Goal: Transaction & Acquisition: Download file/media

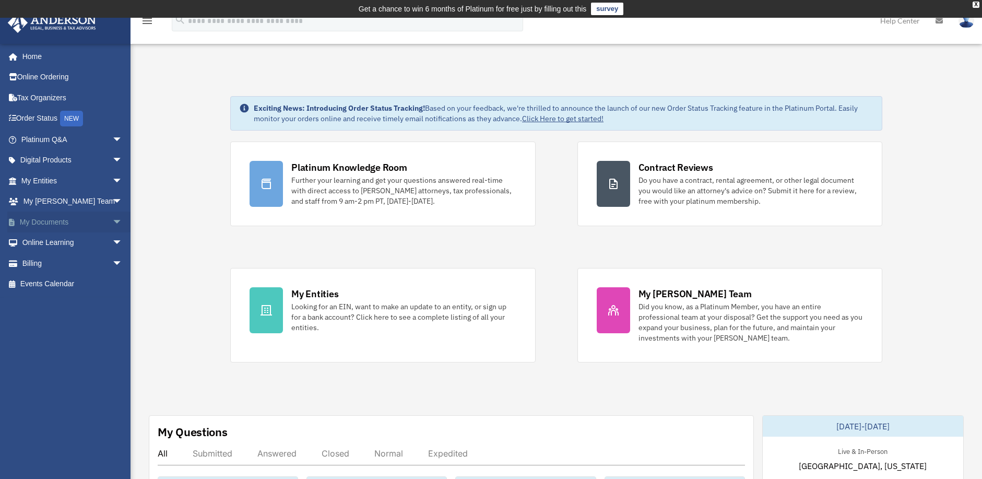
click at [55, 220] on link "My Documents arrow_drop_down" at bounding box center [72, 221] width 131 height 21
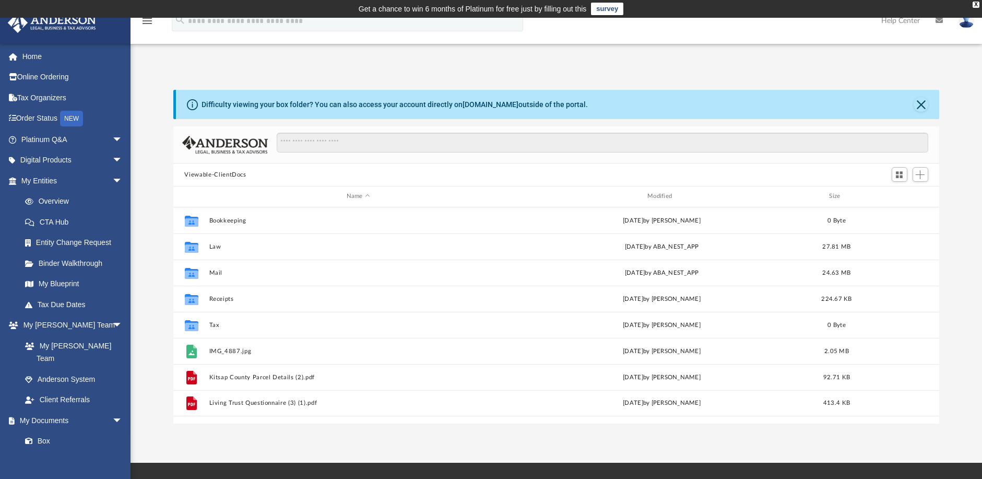
scroll to position [230, 759]
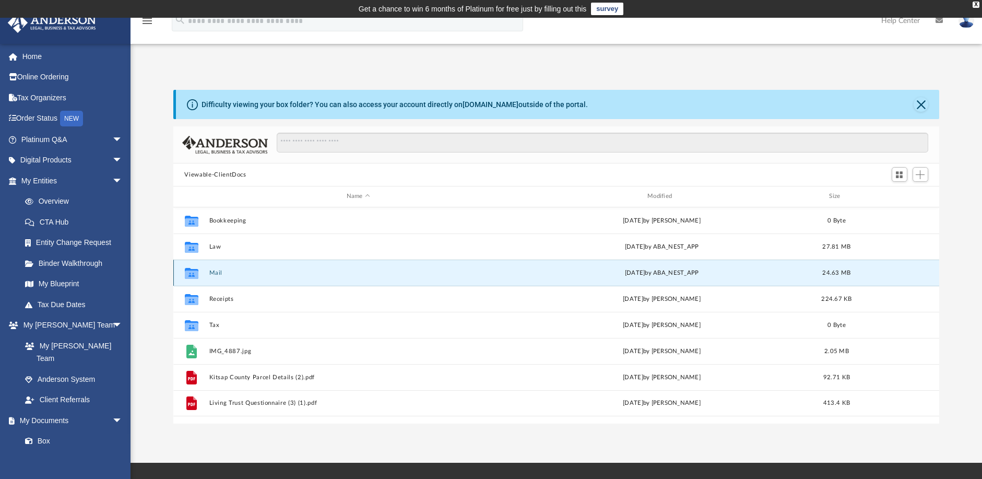
click at [211, 273] on button "Mail" at bounding box center [358, 272] width 299 height 7
click at [220, 272] on button "Mail" at bounding box center [358, 272] width 299 height 7
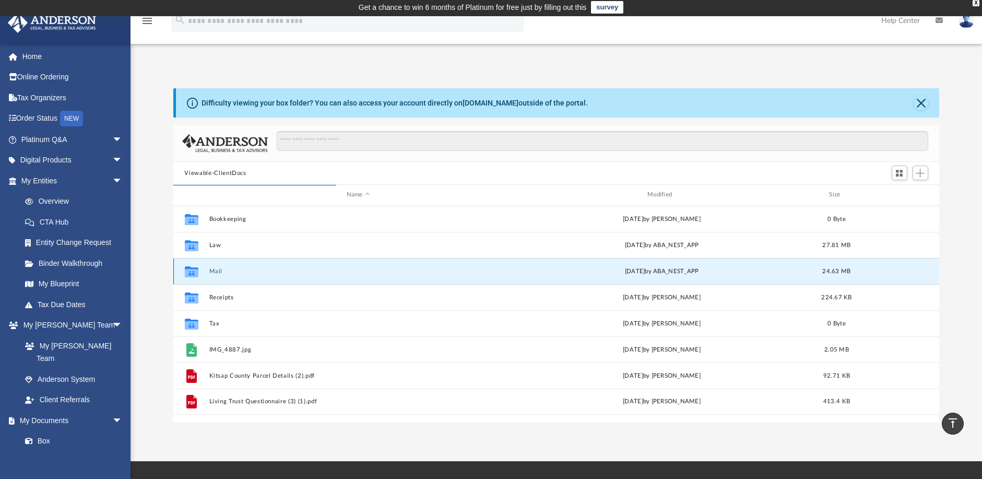
scroll to position [0, 0]
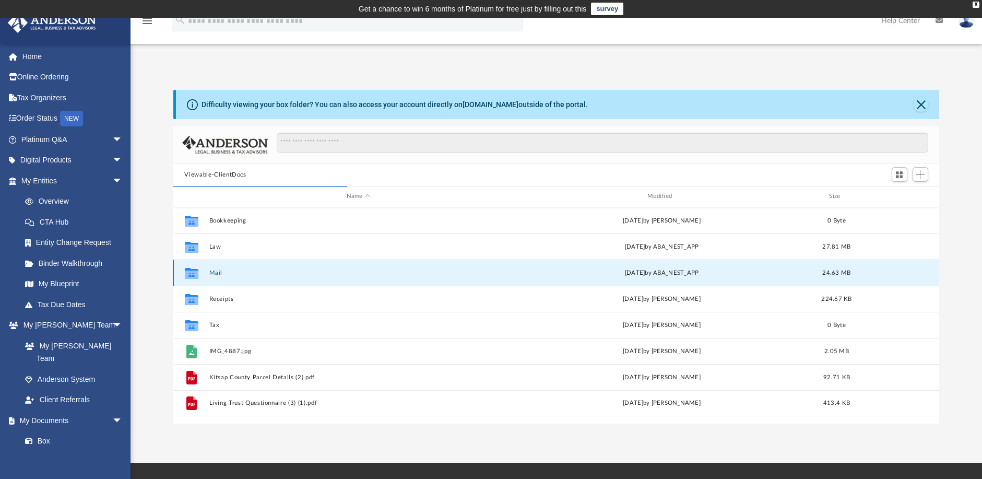
click at [214, 274] on button "Mail" at bounding box center [358, 272] width 299 height 7
click at [837, 272] on span "24.63 MB" at bounding box center [836, 272] width 28 height 6
click at [192, 276] on icon "grid" at bounding box center [191, 274] width 14 height 8
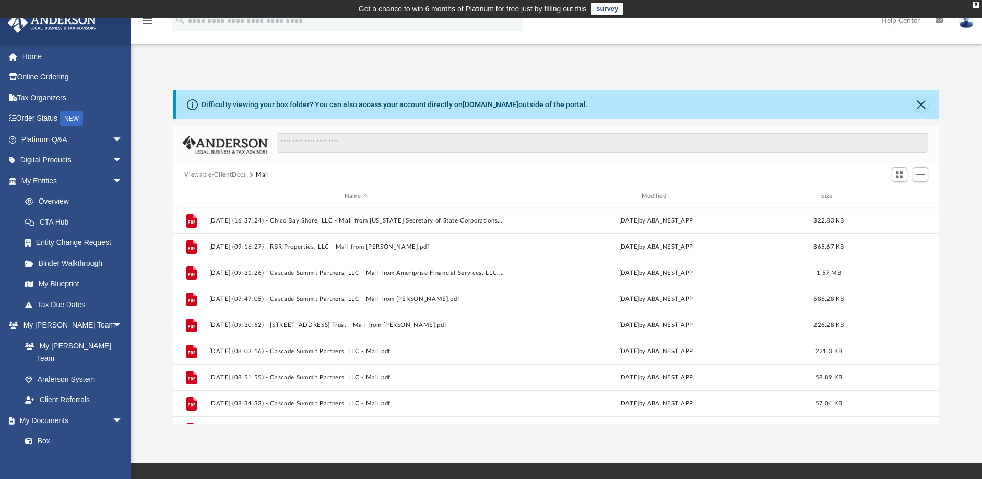
scroll to position [593, 0]
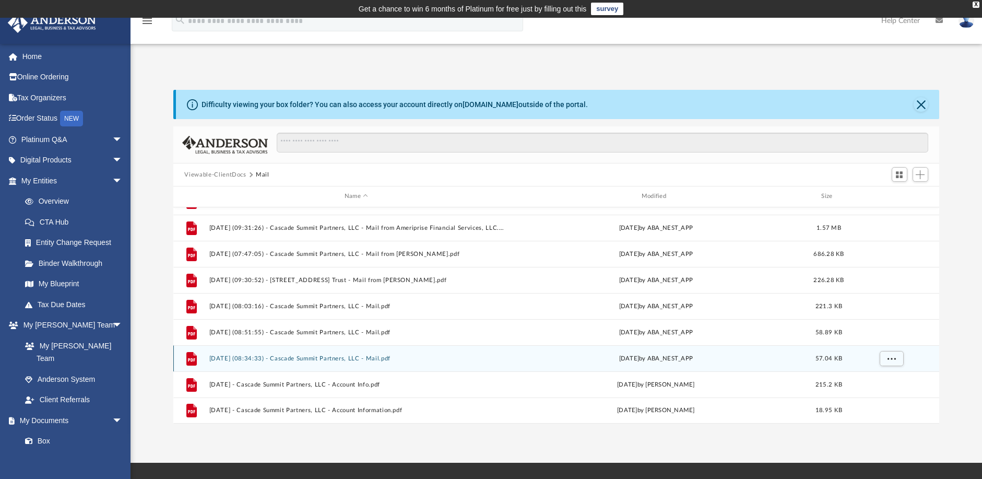
click at [285, 359] on button "[DATE] (08:34:33) - Cascade Summit Partners, LLC - Mail.pdf" at bounding box center [356, 358] width 295 height 7
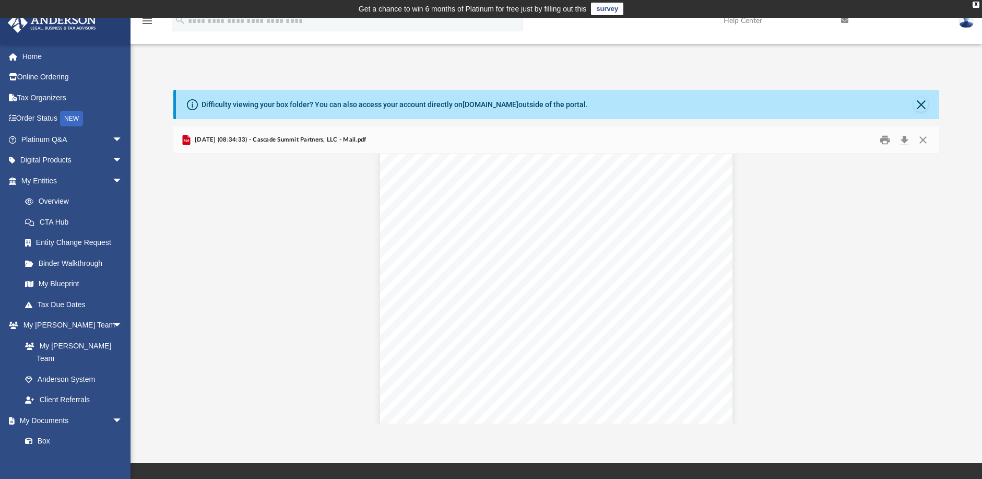
scroll to position [0, 0]
